Goal: Task Accomplishment & Management: Manage account settings

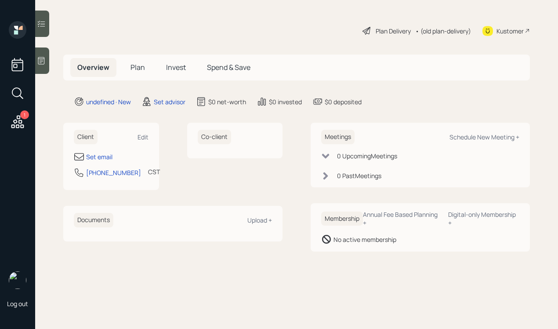
click at [142, 132] on div "Client Edit" at bounding box center [111, 137] width 75 height 15
click at [141, 134] on div "Edit" at bounding box center [143, 137] width 11 height 8
select select "America/[GEOGRAPHIC_DATA]"
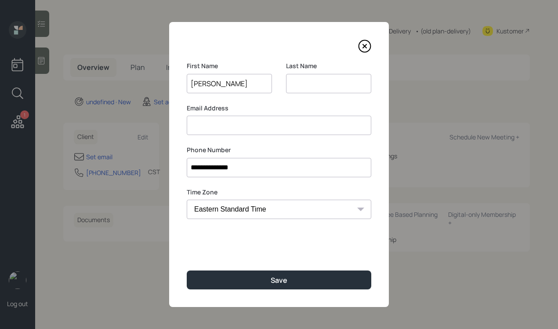
type input "[PERSON_NAME]"
click at [220, 97] on div "First Name [PERSON_NAME]" at bounding box center [229, 83] width 85 height 42
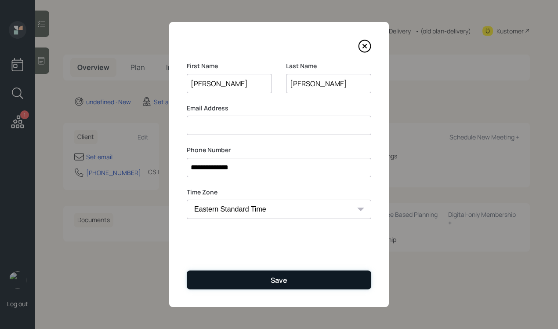
click at [246, 273] on button "Save" at bounding box center [279, 279] width 185 height 19
